Goal: Find specific page/section

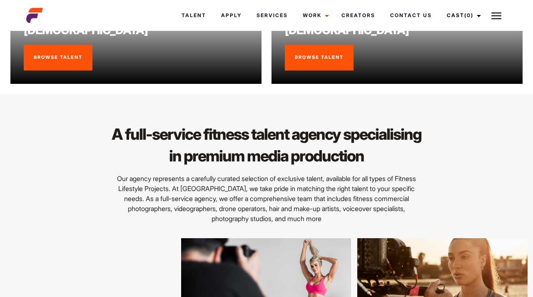
scroll to position [576, 0]
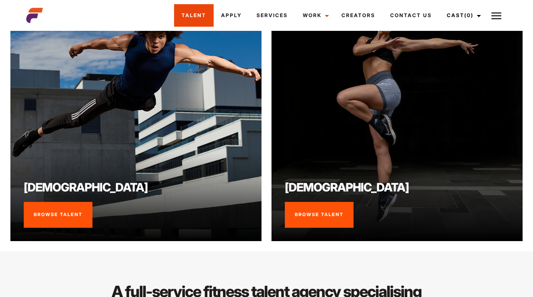
click at [194, 16] on link "Talent" at bounding box center [194, 15] width 40 height 22
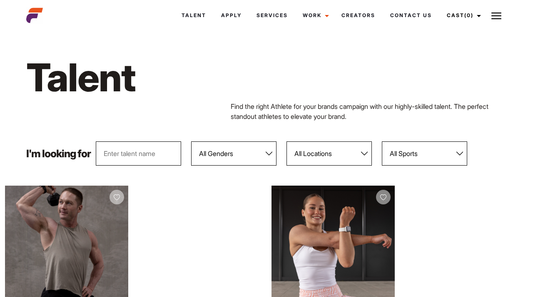
click at [270, 152] on select "All Genders Female Male" at bounding box center [233, 153] width 85 height 24
select select "104"
click at [192, 141] on select "All Genders Female Male" at bounding box center [233, 153] width 85 height 24
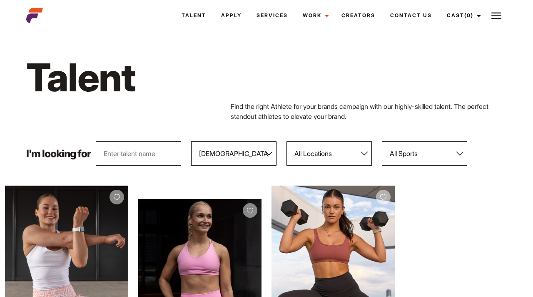
click at [368, 152] on select "All Locations Adelaide Brisbane Darwin Gold Coast Melbourne Perth Sunshine Coas…" at bounding box center [329, 153] width 85 height 24
select select "122"
click at [287, 141] on select "All Locations Adelaide Brisbane Darwin Gold Coast Melbourne Perth Sunshine Coas…" at bounding box center [329, 153] width 85 height 24
